Goal: Task Accomplishment & Management: Complete application form

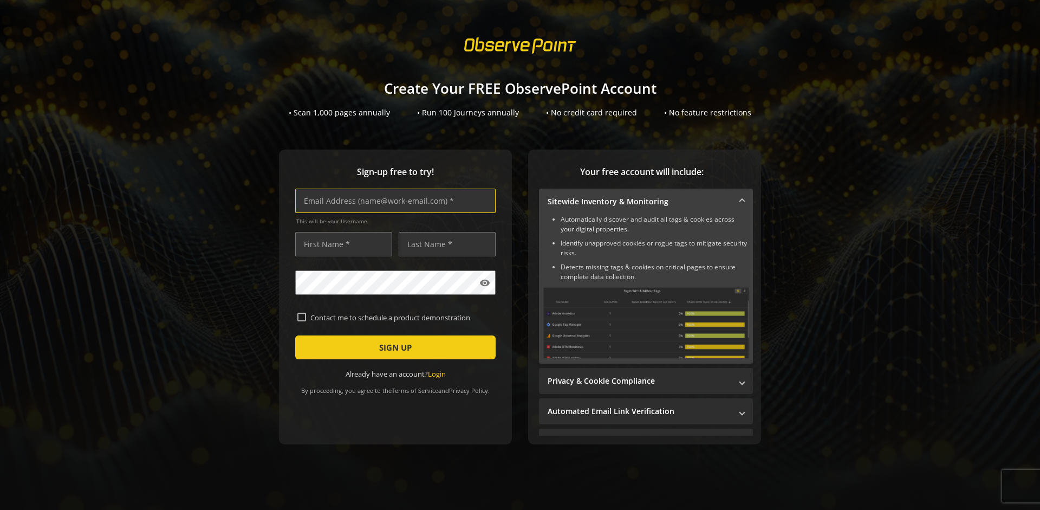
click at [393, 200] on input "text" at bounding box center [395, 201] width 200 height 24
type input "[EMAIL_ADDRESS][DOMAIN_NAME]"
click at [341, 244] on input "text" at bounding box center [343, 244] width 97 height 24
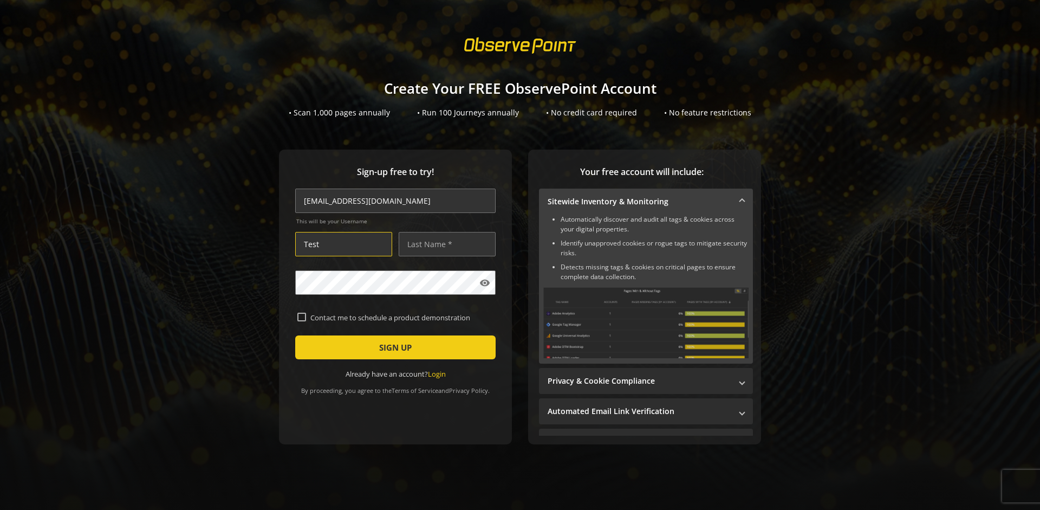
type input "Test"
click at [444, 244] on input "text" at bounding box center [447, 244] width 97 height 24
type input "Test"
click at [393, 347] on span "SIGN UP" at bounding box center [395, 347] width 33 height 20
